Goal: Find specific page/section: Find specific page/section

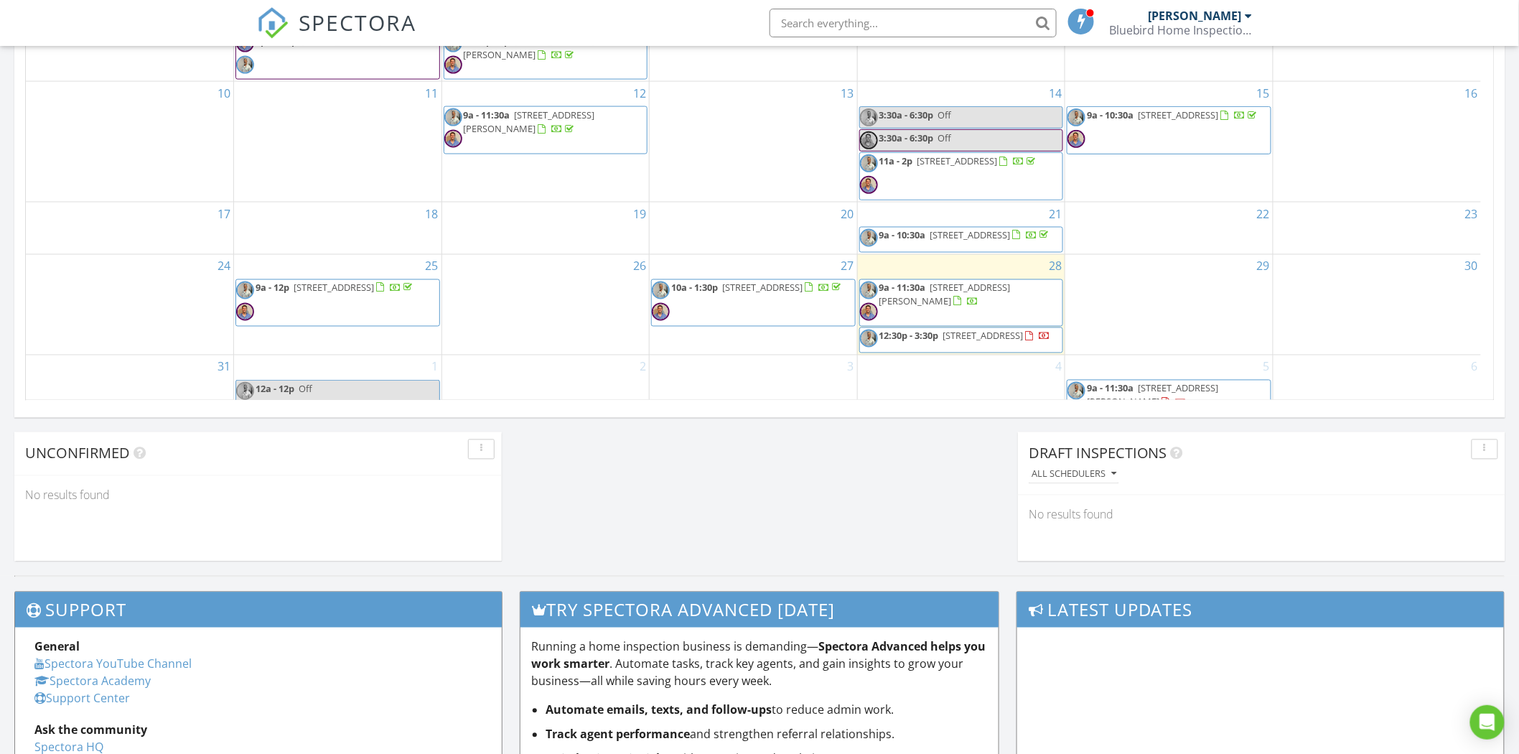
scroll to position [1332, 1545]
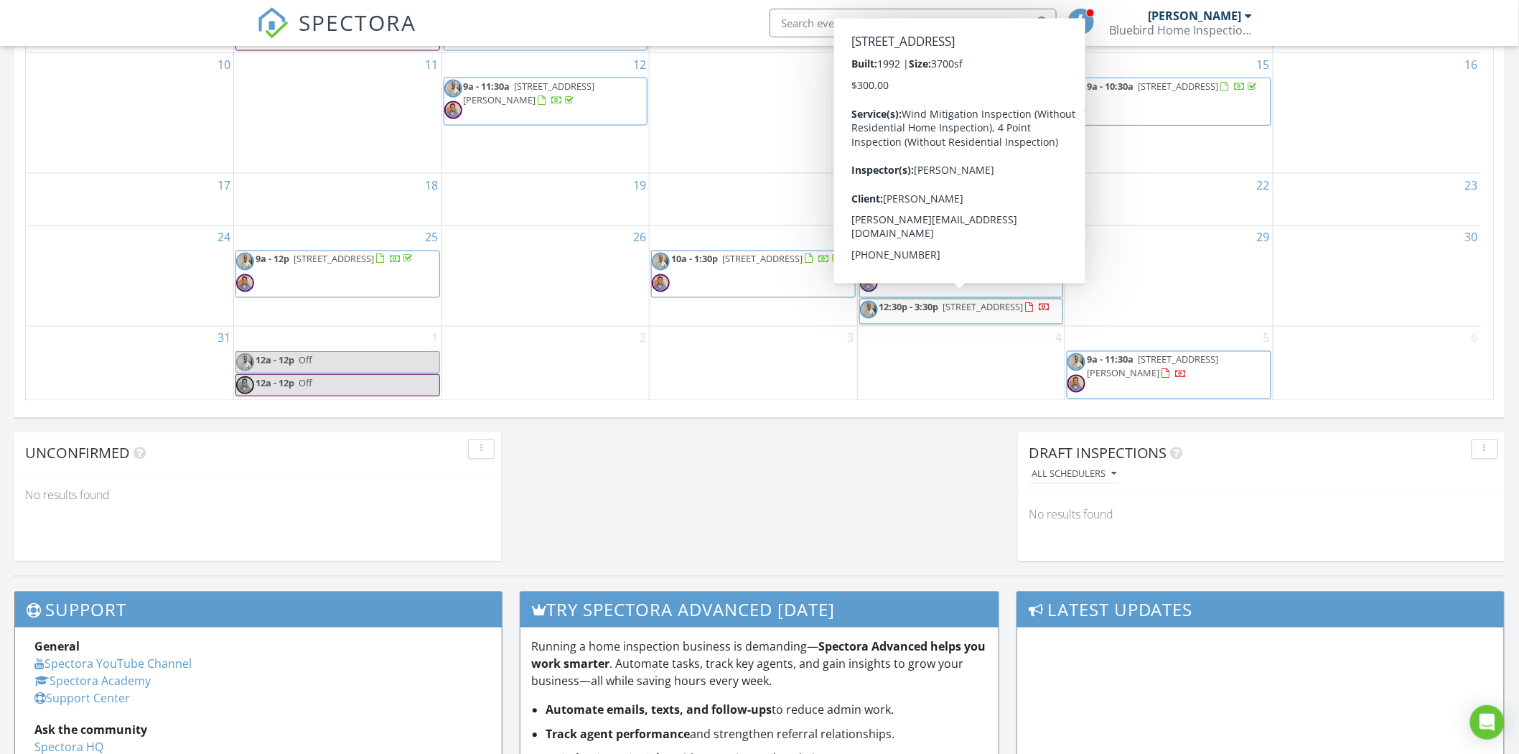
click at [1026, 313] on div at bounding box center [1031, 309] width 11 height 11
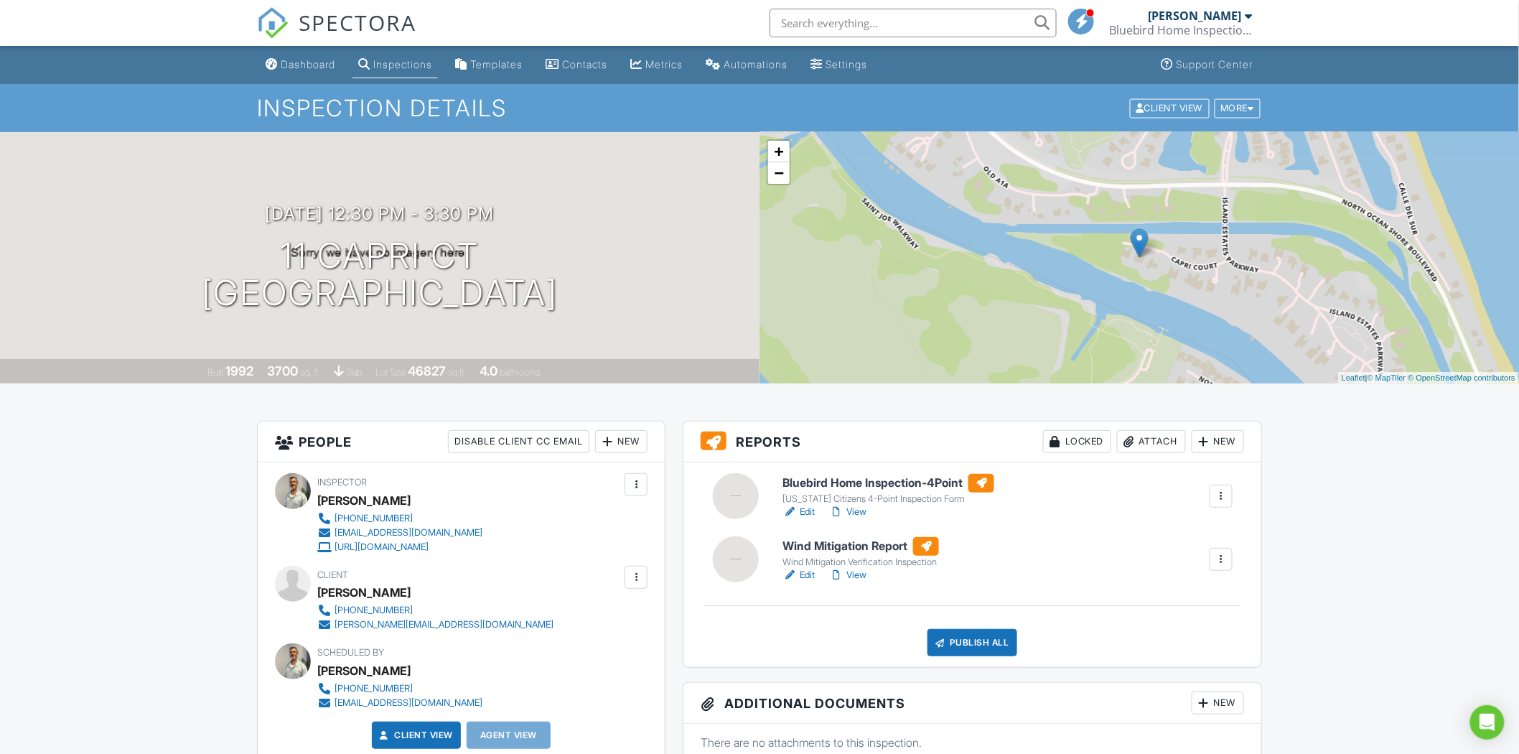
click at [840, 497] on div "[US_STATE] Citizens 4-Point Inspection Form" at bounding box center [888, 498] width 212 height 11
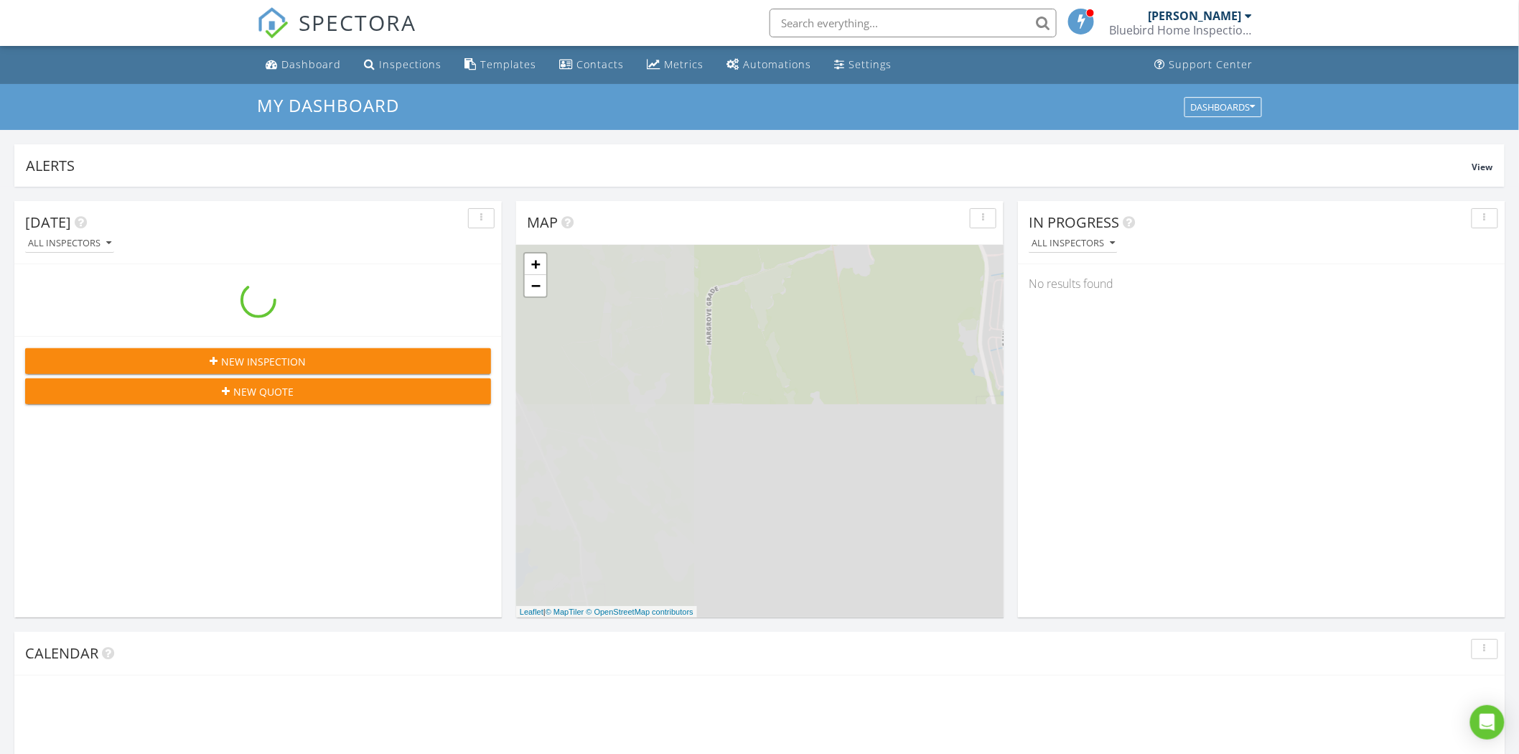
scroll to position [1332, 1545]
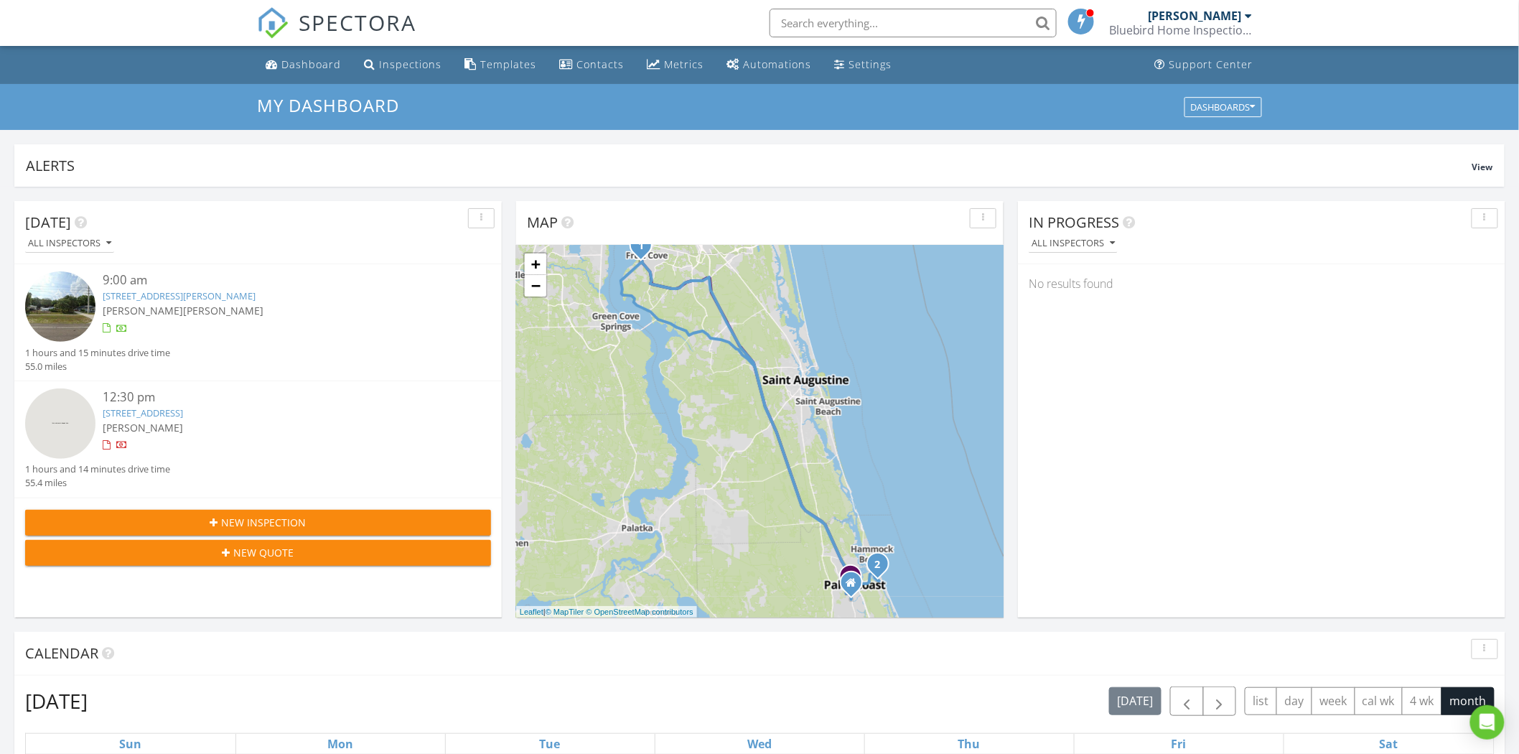
click at [166, 411] on link "11 Capri Ct, Palm Coast, FL 32137" at bounding box center [143, 412] width 80 height 13
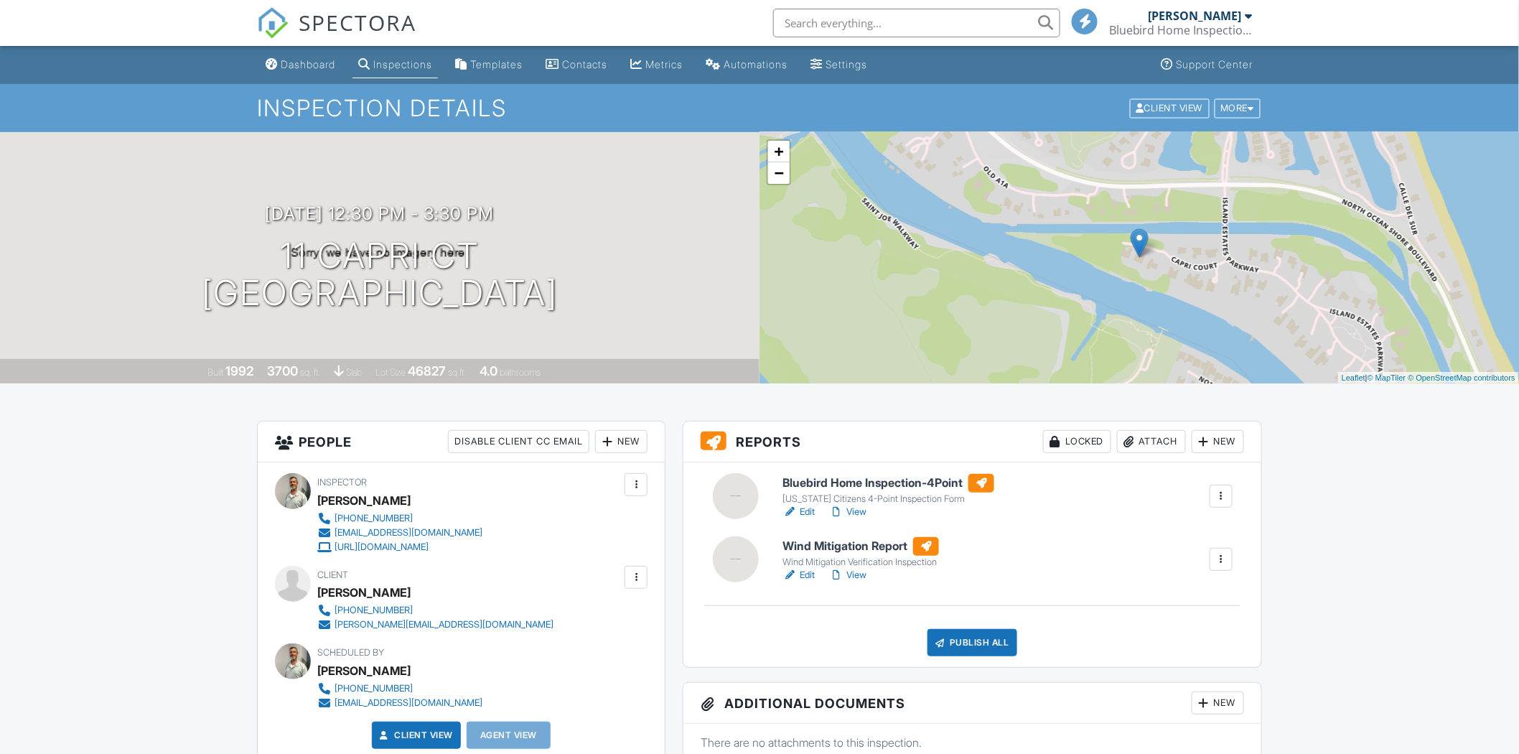
click at [846, 546] on h6 "Wind Mitigation Report" at bounding box center [860, 546] width 156 height 19
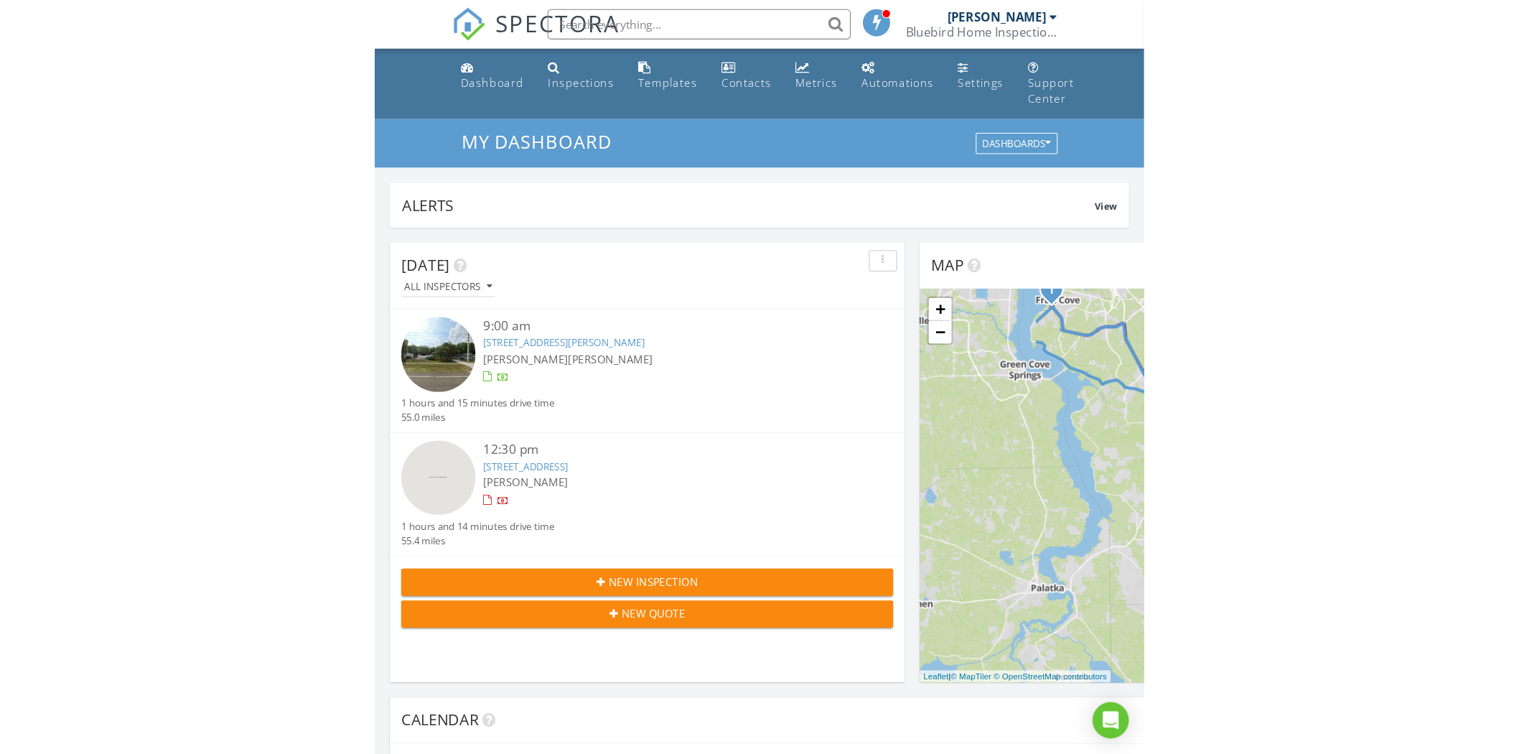
scroll to position [1332, 1545]
